Goal: Navigation & Orientation: Find specific page/section

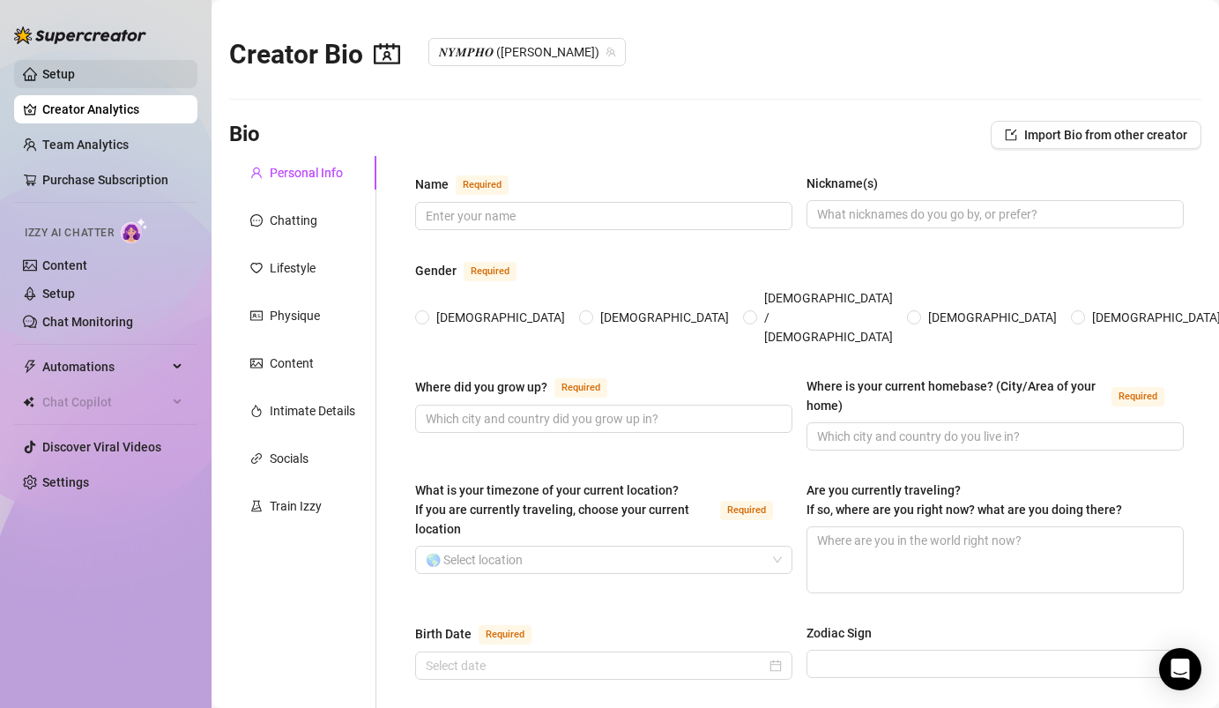
click at [68, 77] on link "Setup" at bounding box center [58, 74] width 33 height 14
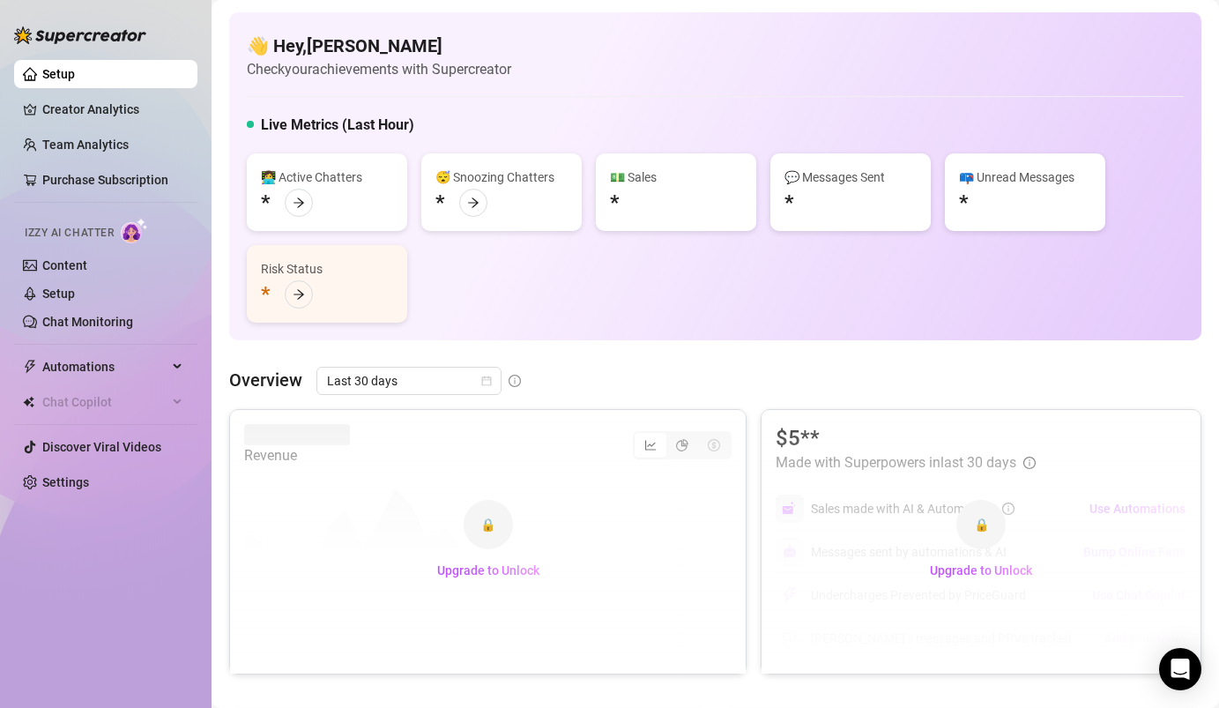
click at [589, 354] on div "👋 Hey, [PERSON_NAME] Check your achievements with Supercreator Live Metrics (La…" at bounding box center [715, 685] width 973 height 1346
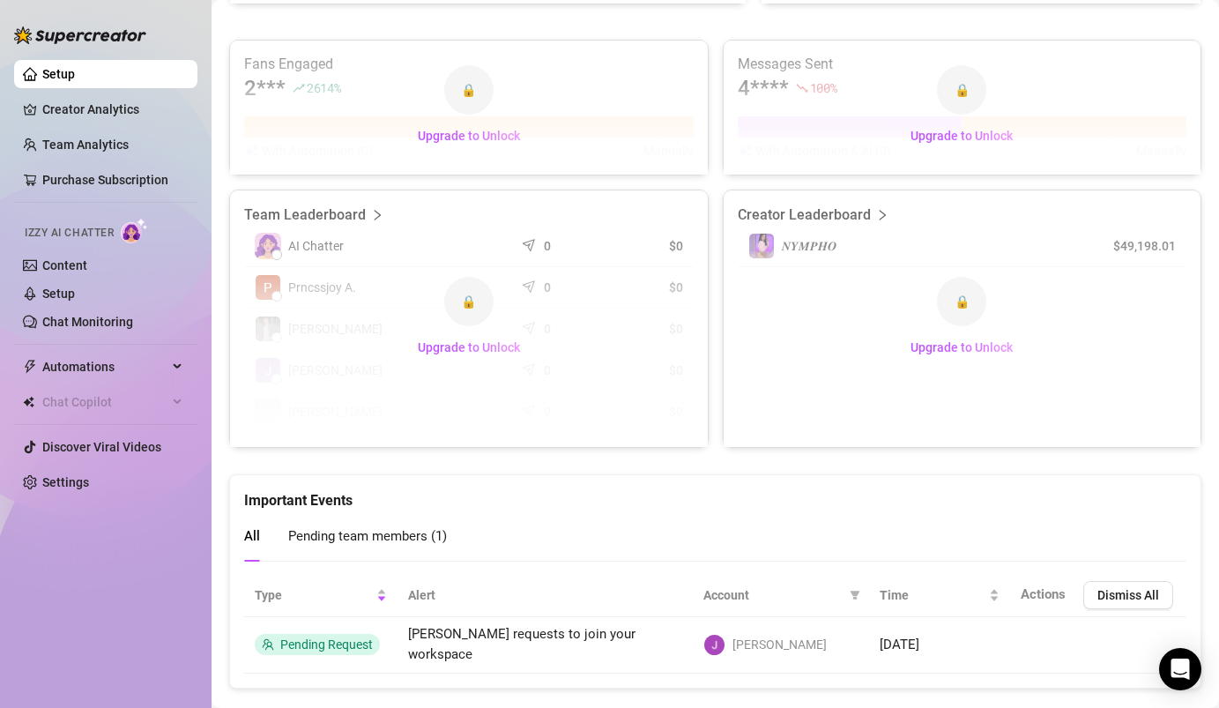
scroll to position [703, 0]
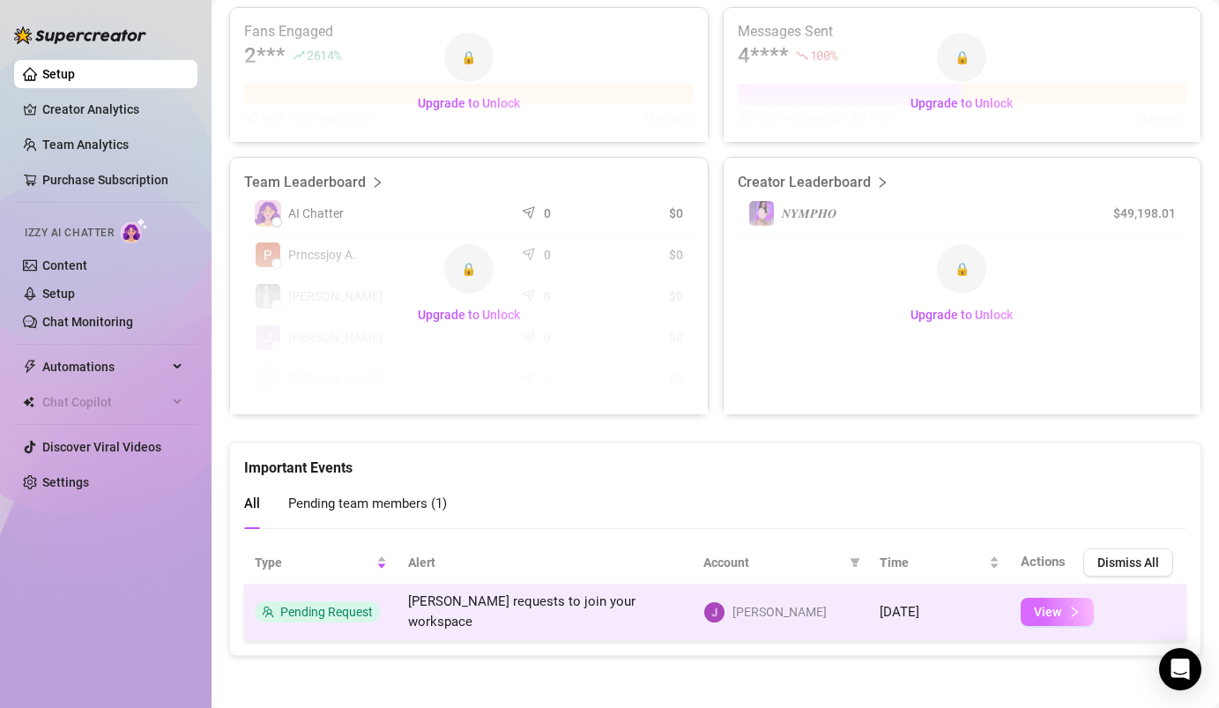
click at [1050, 615] on span "View" at bounding box center [1047, 612] width 27 height 14
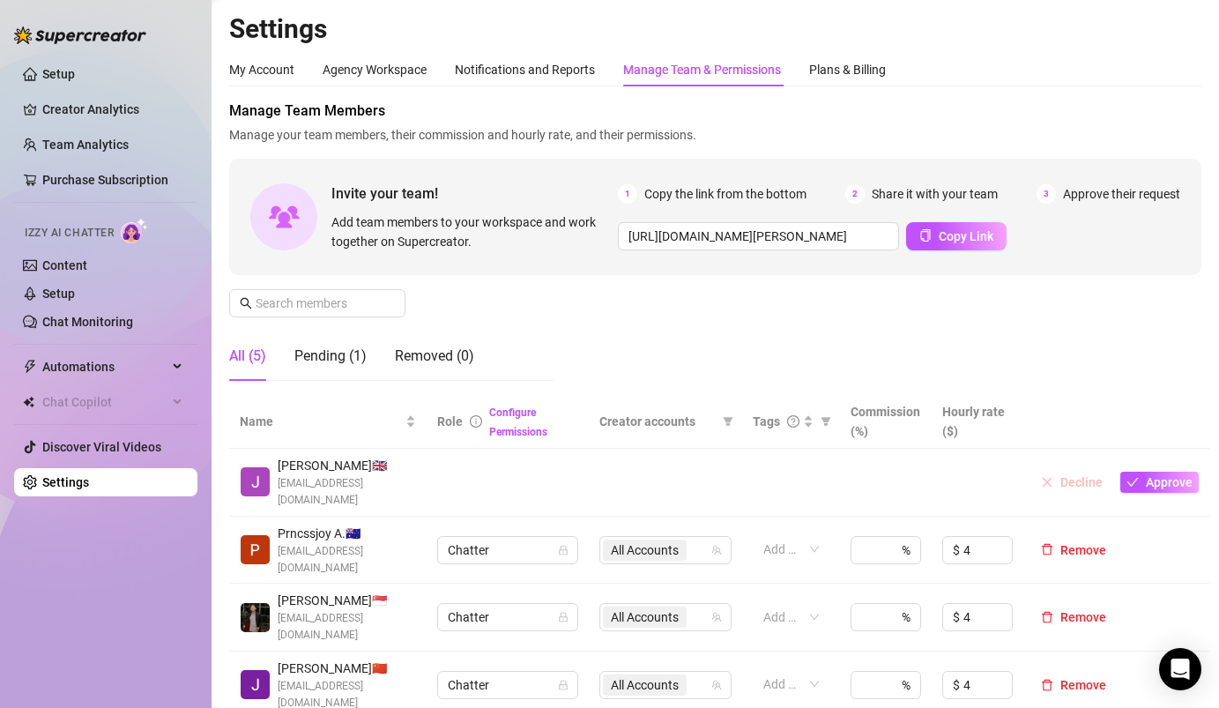
click at [1071, 479] on span "Decline" at bounding box center [1082, 482] width 42 height 14
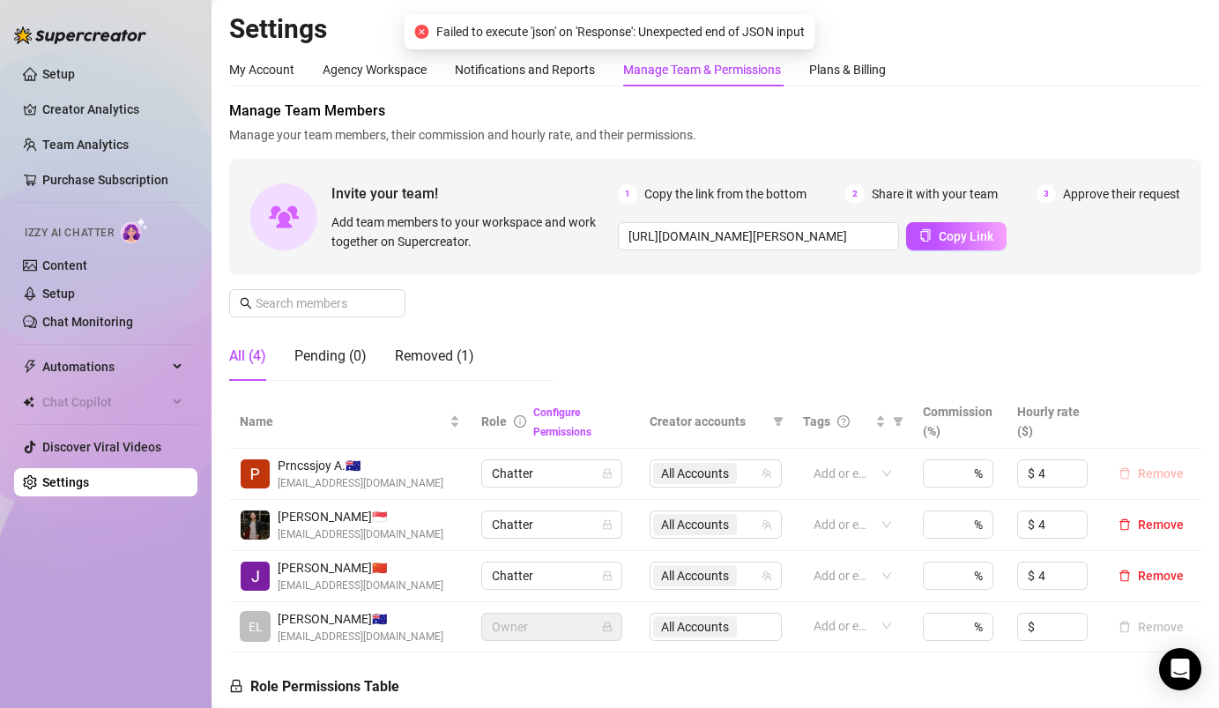
click at [1162, 473] on span "Remove" at bounding box center [1161, 473] width 46 height 14
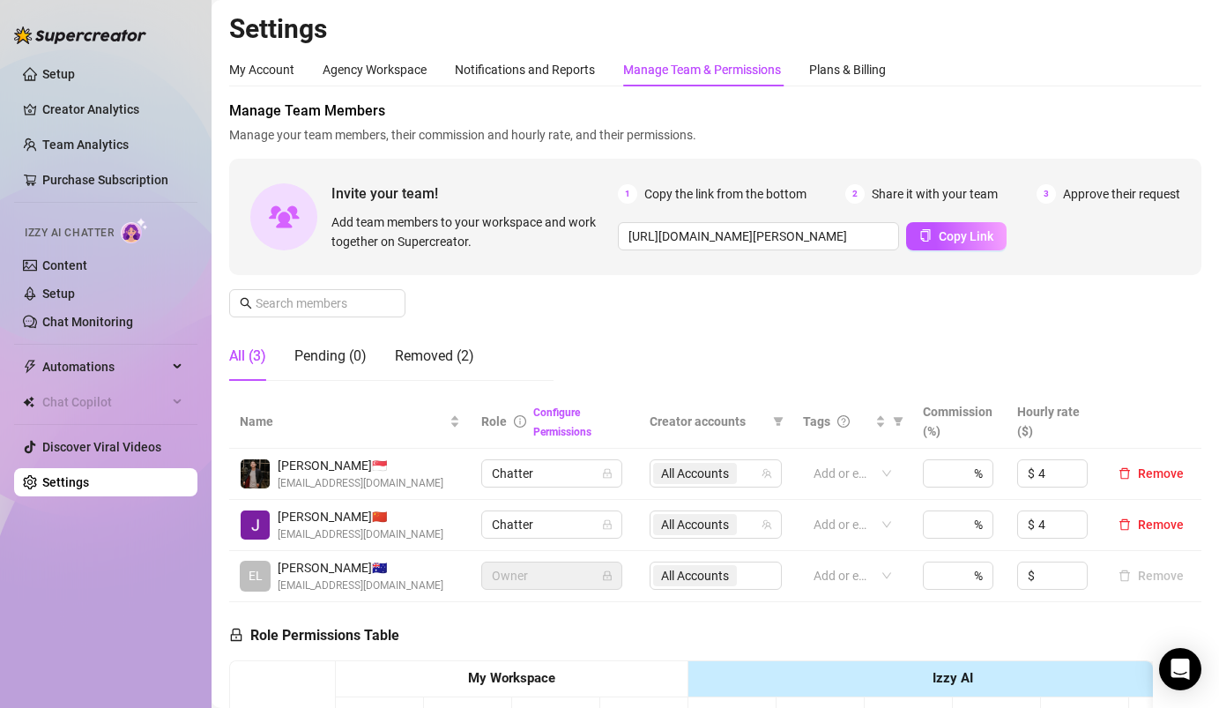
click at [94, 112] on link "Creator Analytics" at bounding box center [112, 109] width 141 height 28
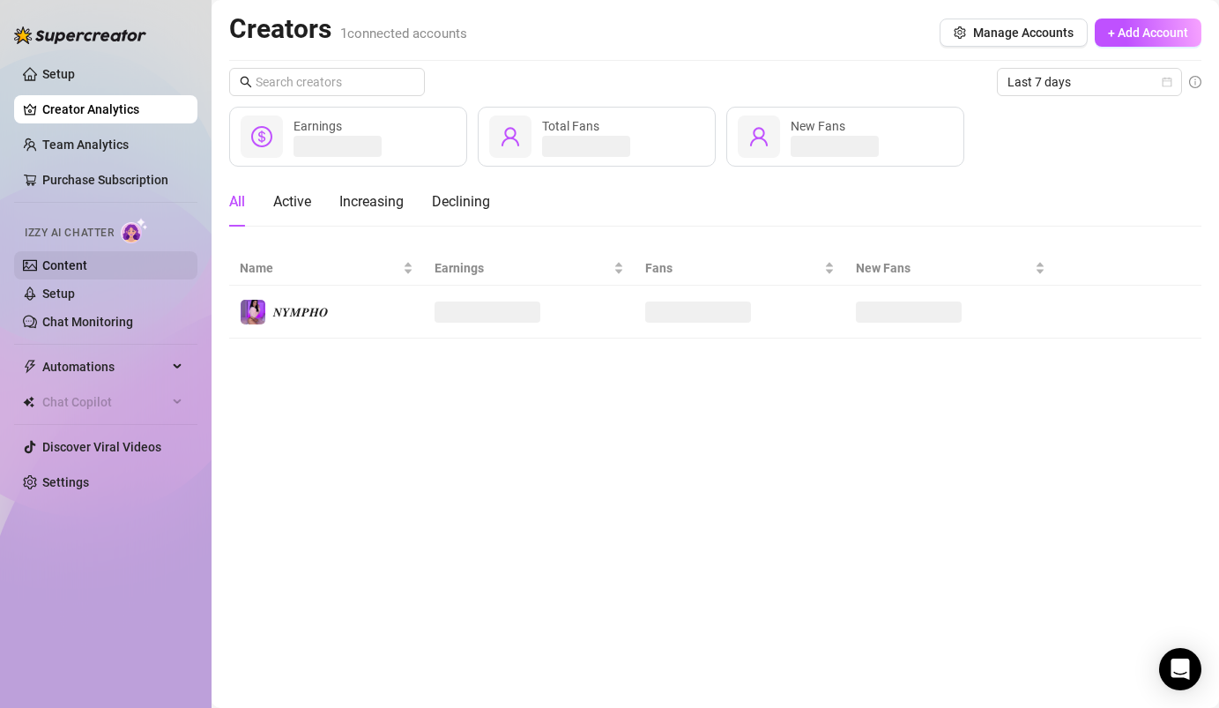
click at [71, 264] on link "Content" at bounding box center [64, 265] width 45 height 14
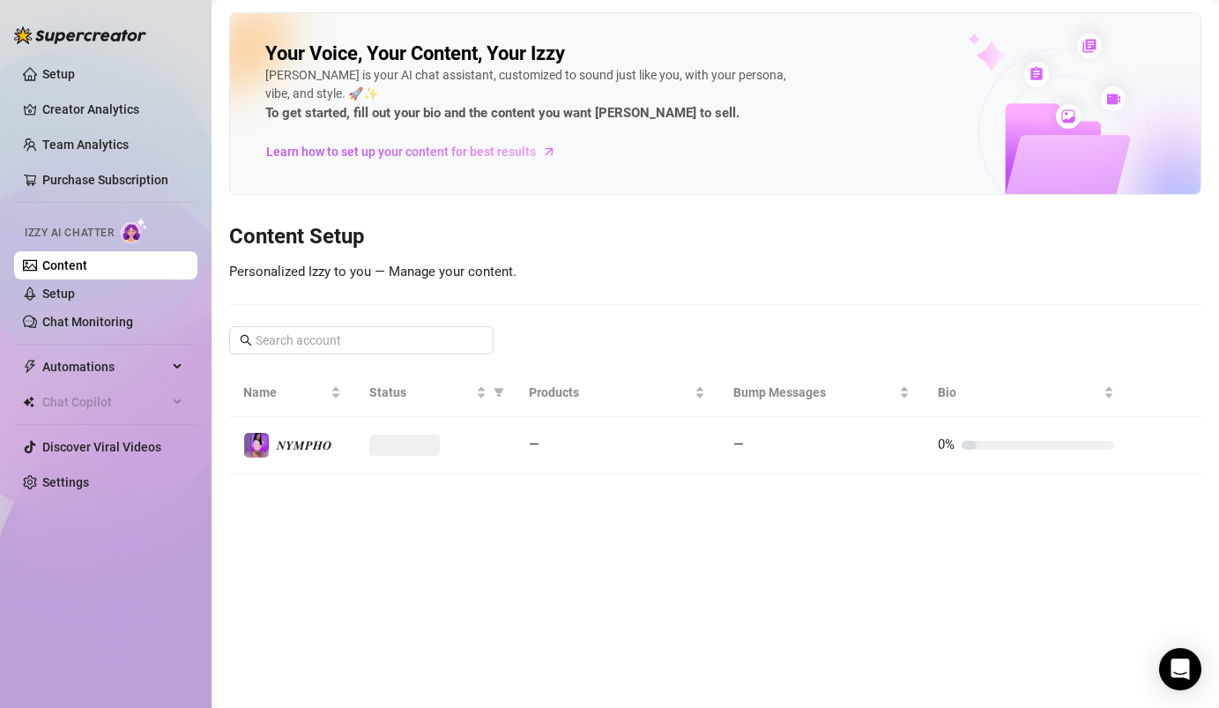
click at [76, 229] on span "Izzy AI Chatter" at bounding box center [69, 233] width 89 height 17
click at [372, 154] on span "Learn how to set up your content for best results" at bounding box center [401, 151] width 270 height 19
click at [72, 297] on link "Setup" at bounding box center [58, 294] width 33 height 14
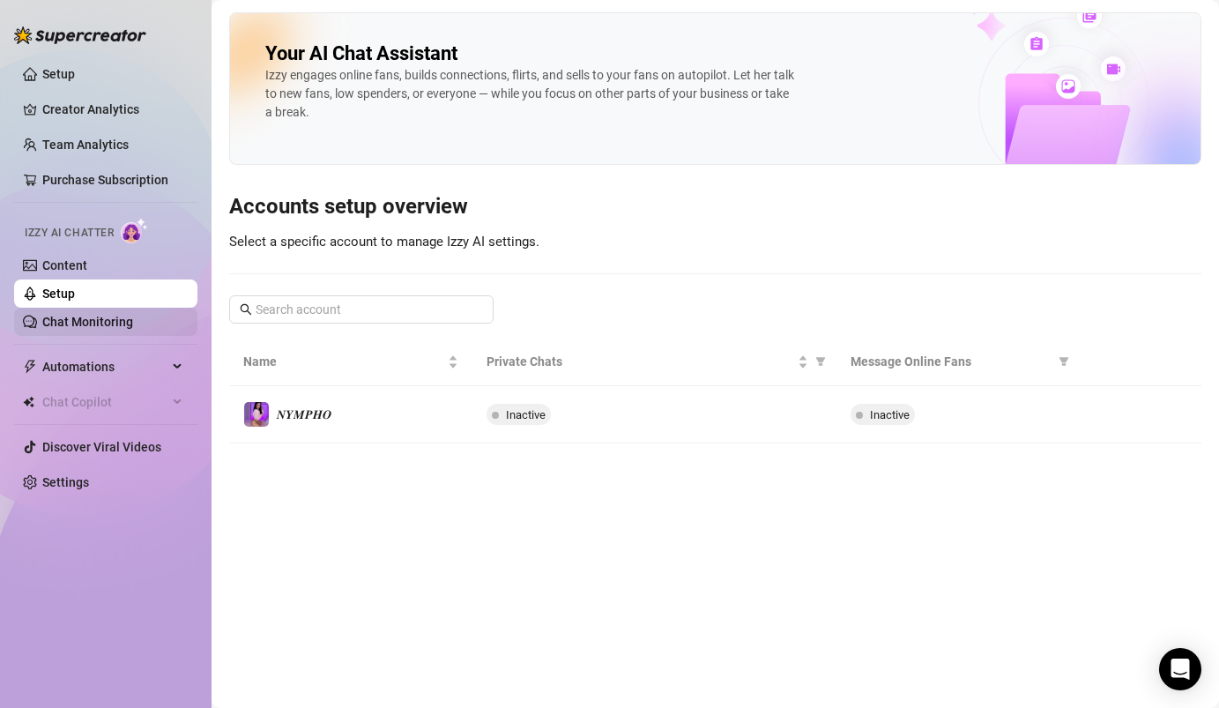
click at [74, 321] on link "Chat Monitoring" at bounding box center [87, 322] width 91 height 14
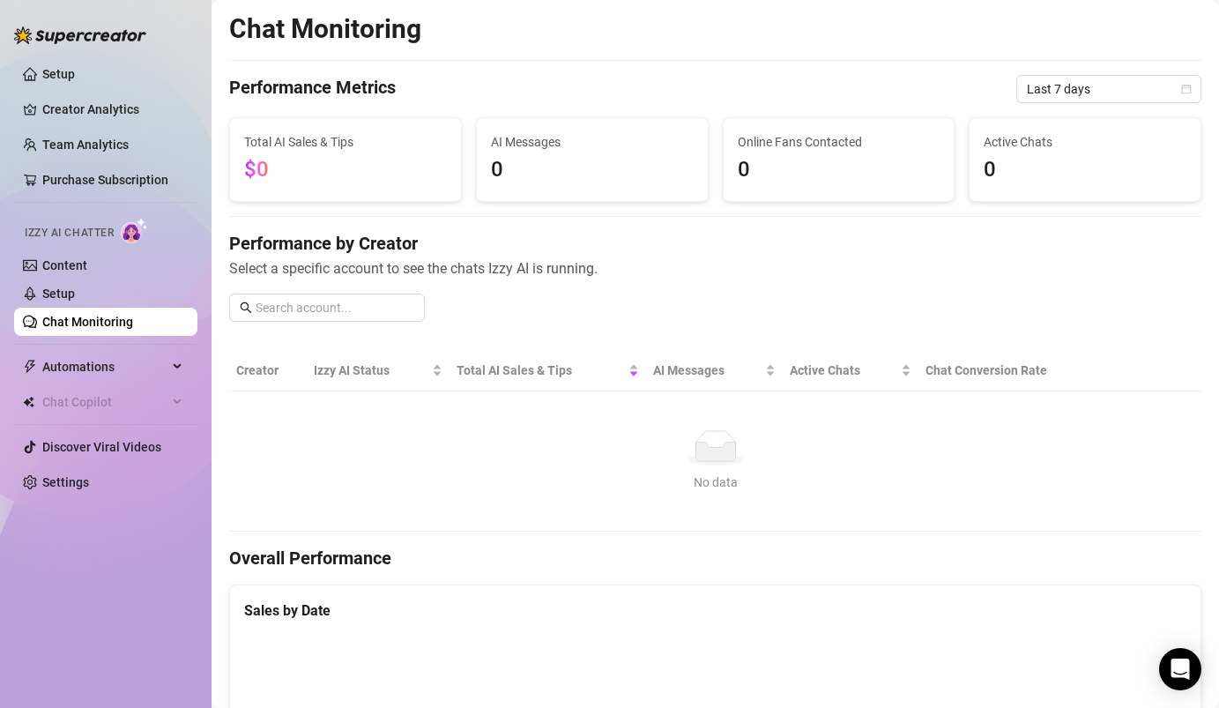
click at [293, 448] on div "No data" at bounding box center [715, 447] width 944 height 35
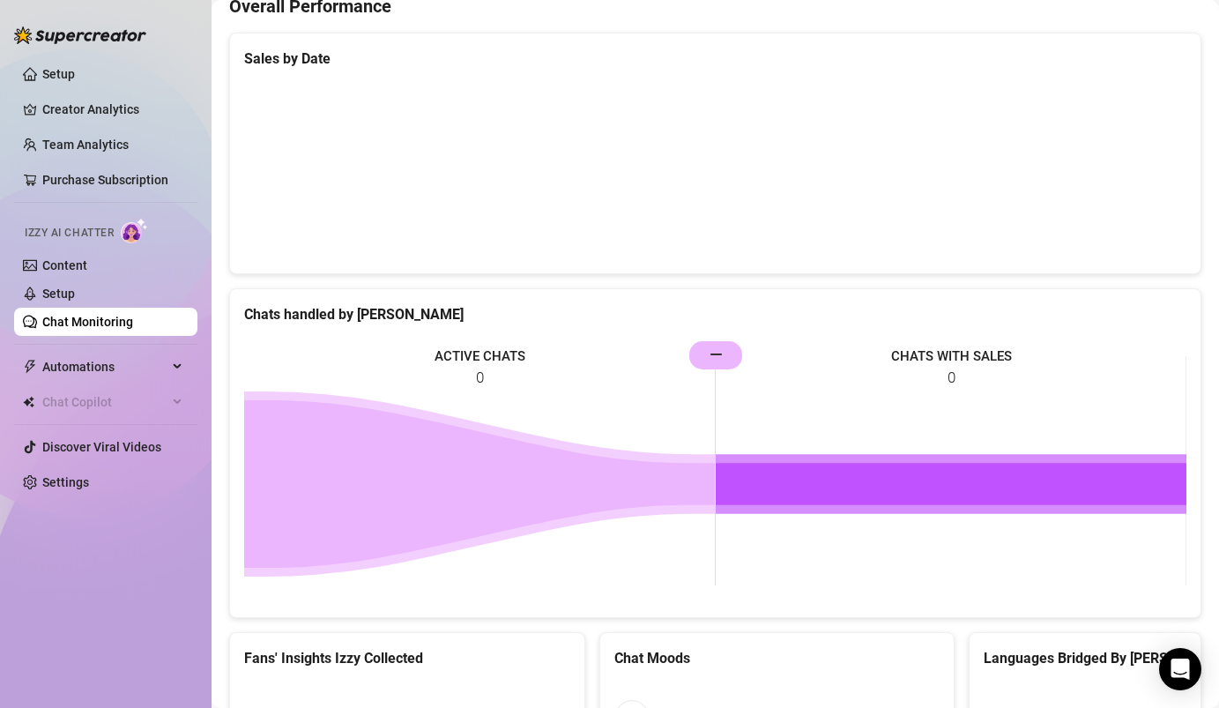
scroll to position [564, 0]
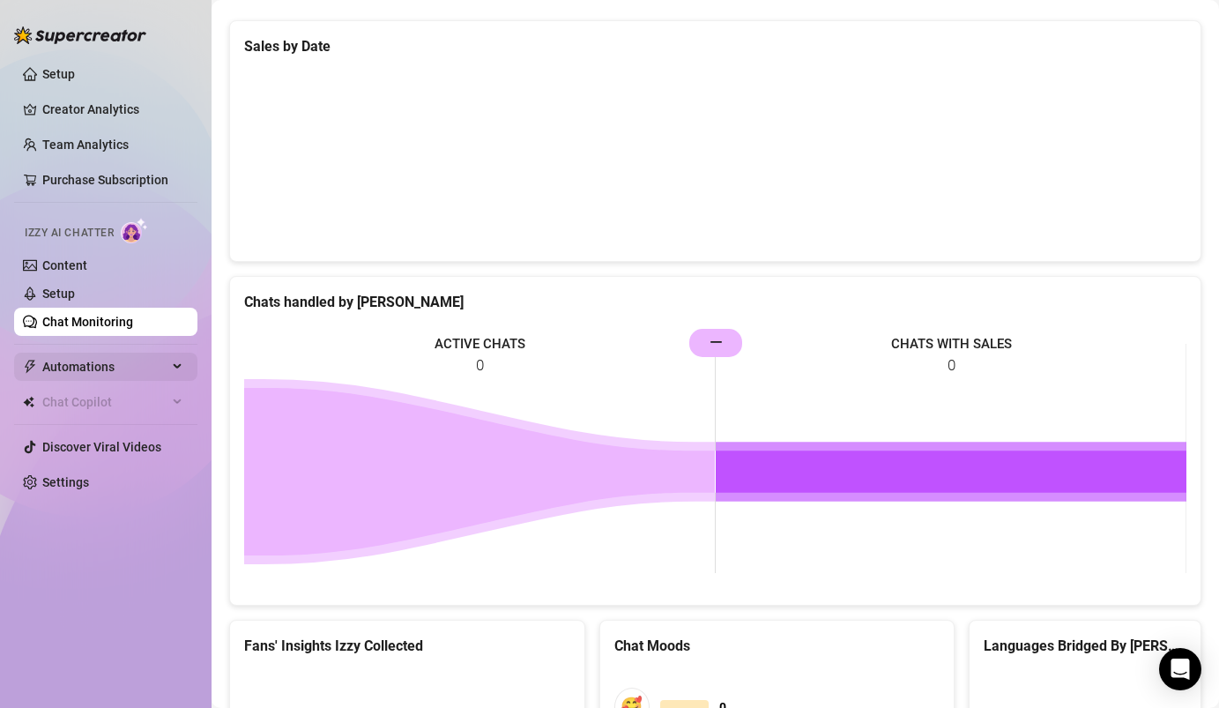
click at [187, 368] on div "Automations" at bounding box center [105, 367] width 183 height 28
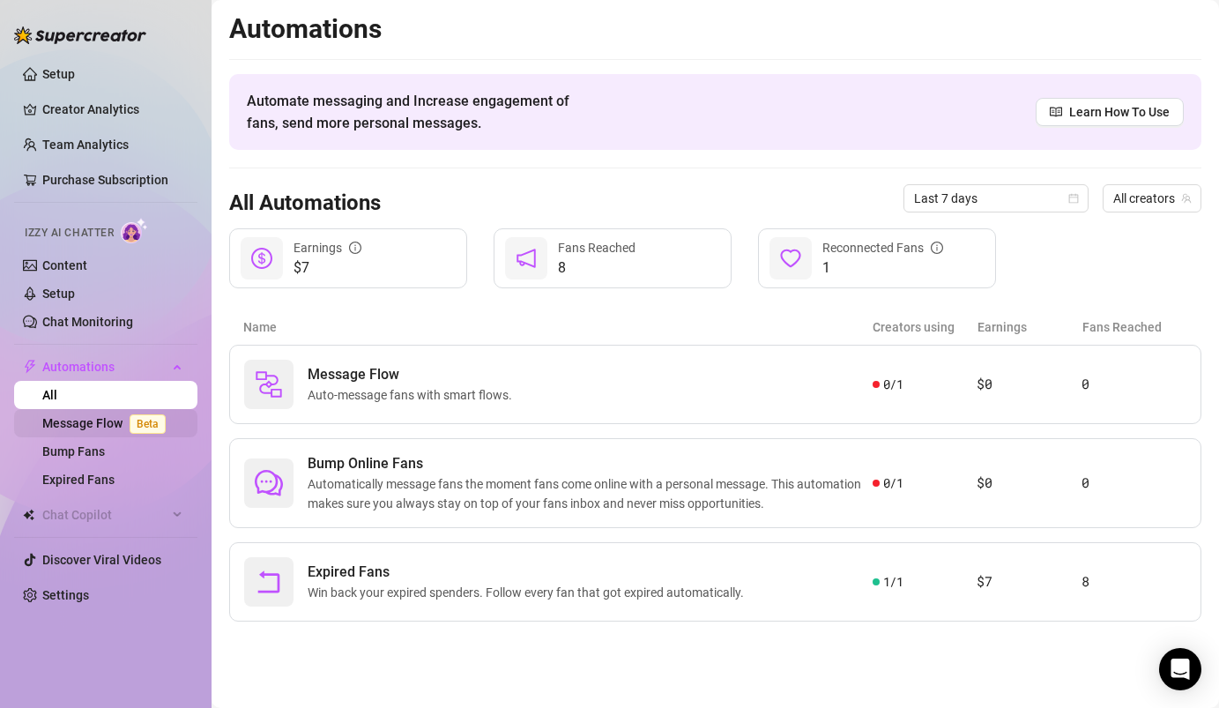
click at [90, 423] on link "Message Flow Beta" at bounding box center [107, 423] width 130 height 14
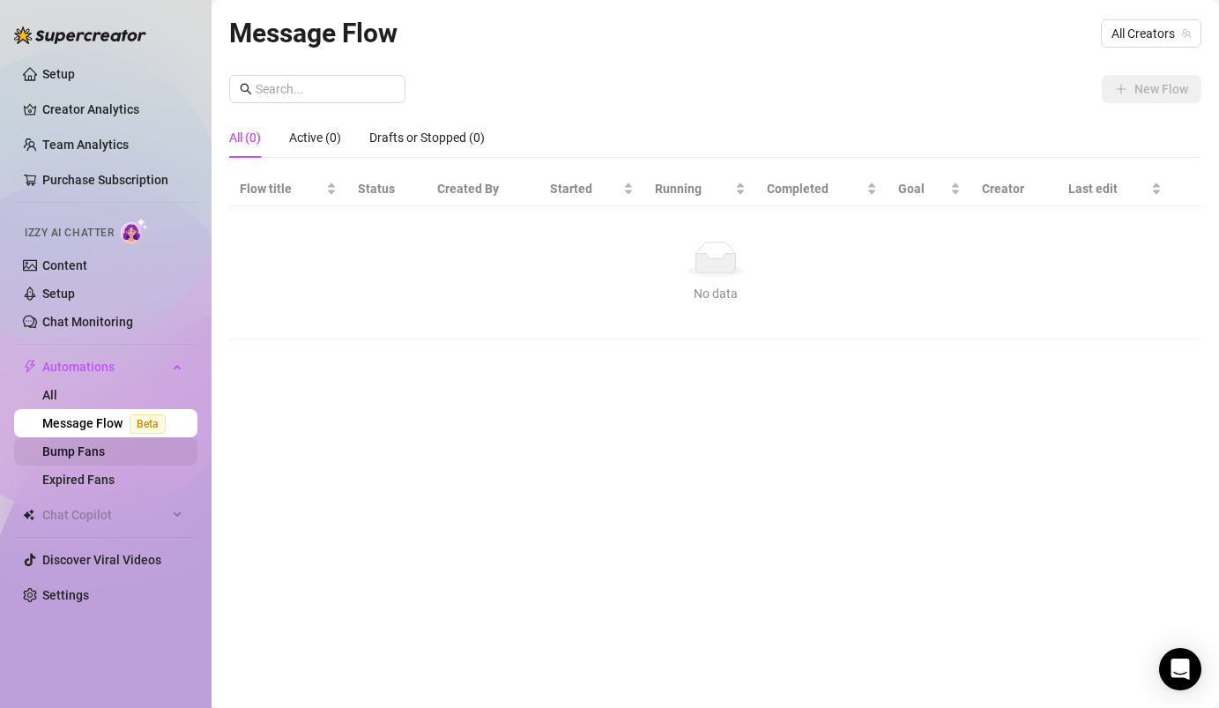
click at [74, 457] on link "Bump Fans" at bounding box center [73, 451] width 63 height 14
